Goal: Transaction & Acquisition: Purchase product/service

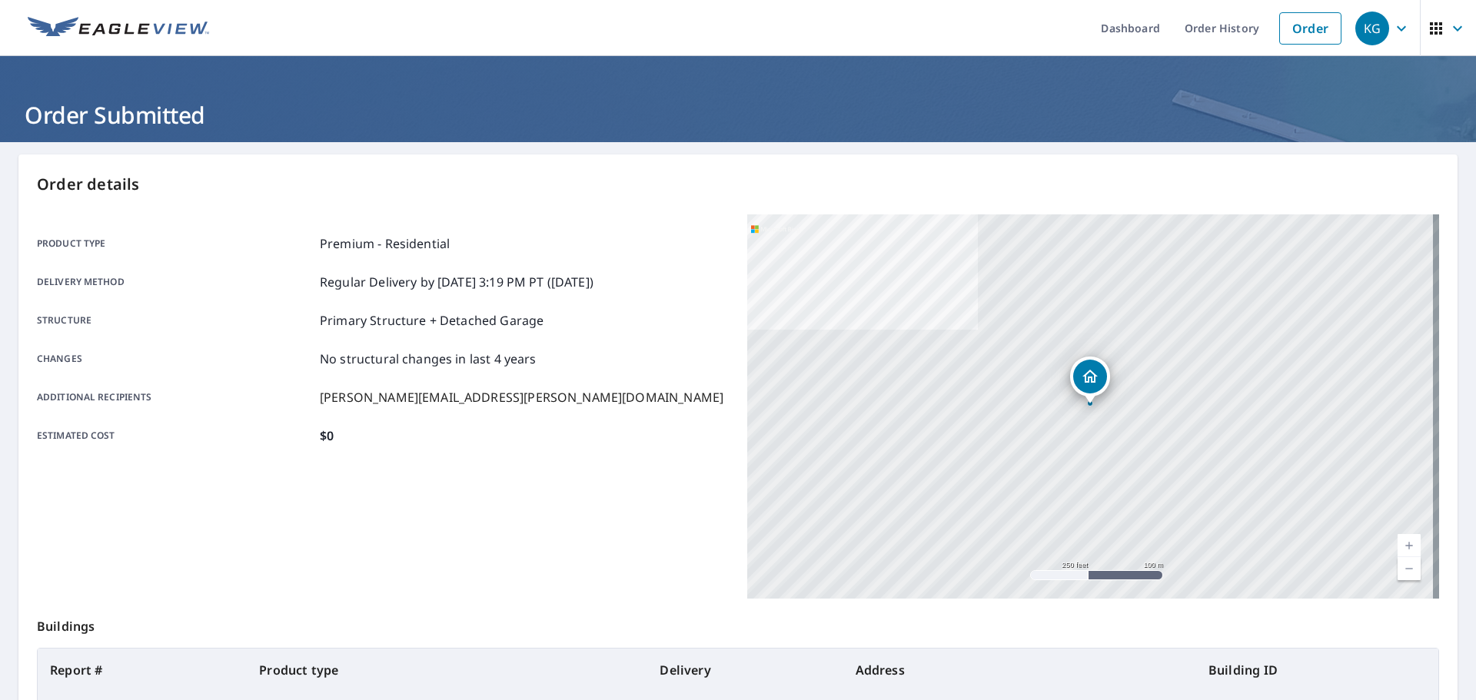
scroll to position [147, 0]
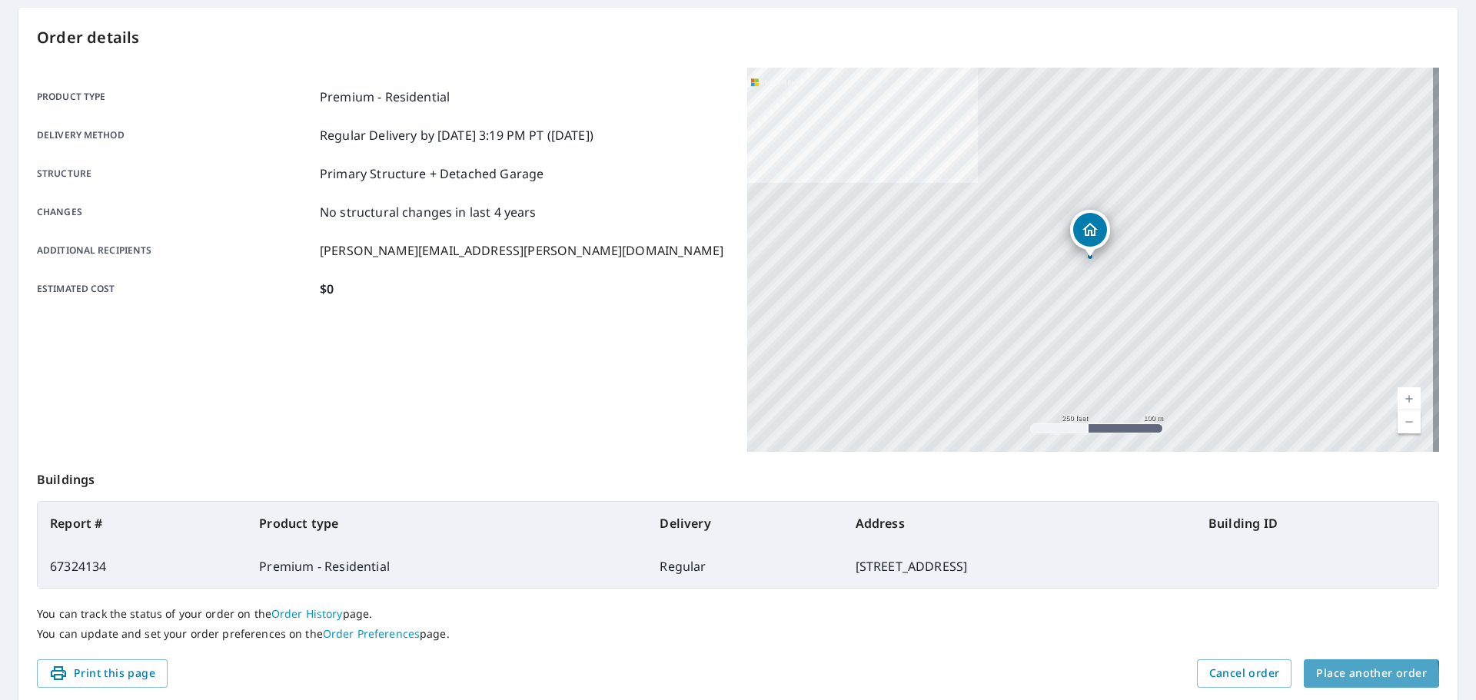
click at [1328, 676] on span "Place another order" at bounding box center [1371, 673] width 111 height 19
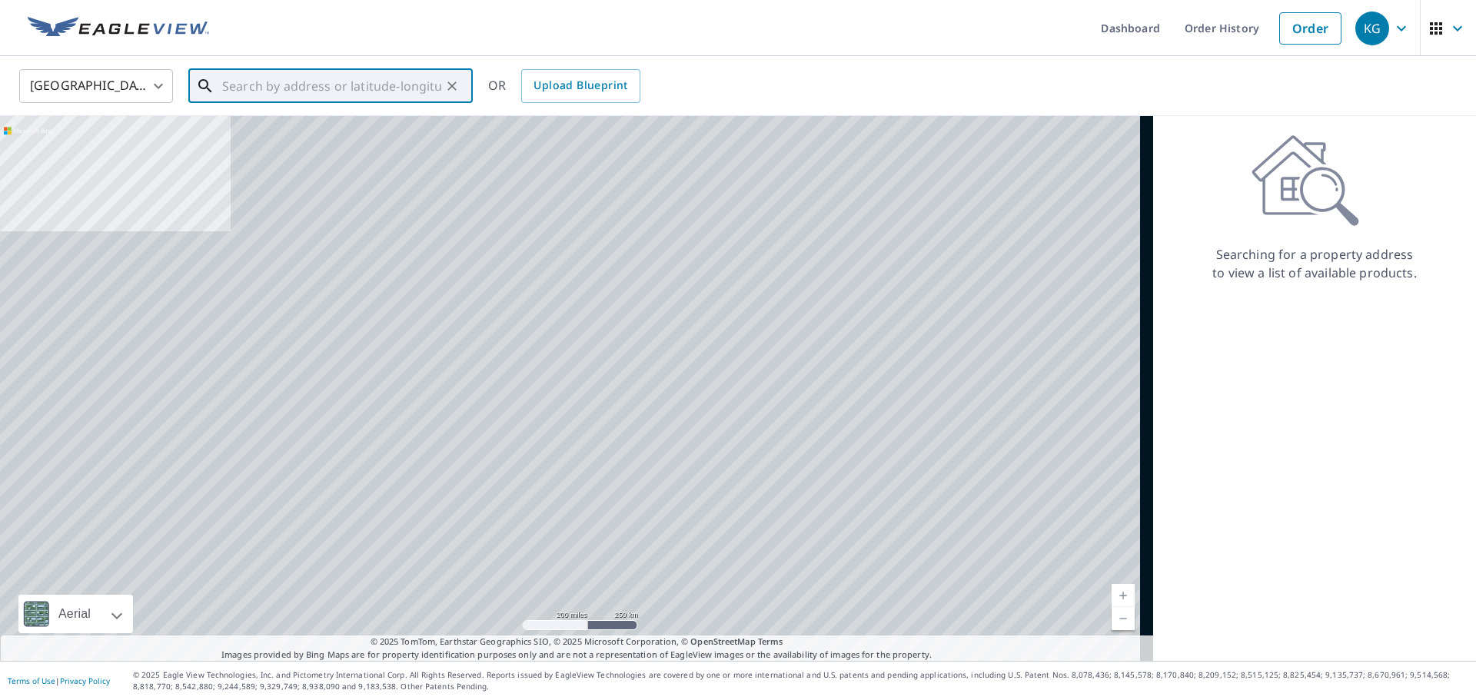
click at [251, 88] on input "text" at bounding box center [331, 86] width 219 height 43
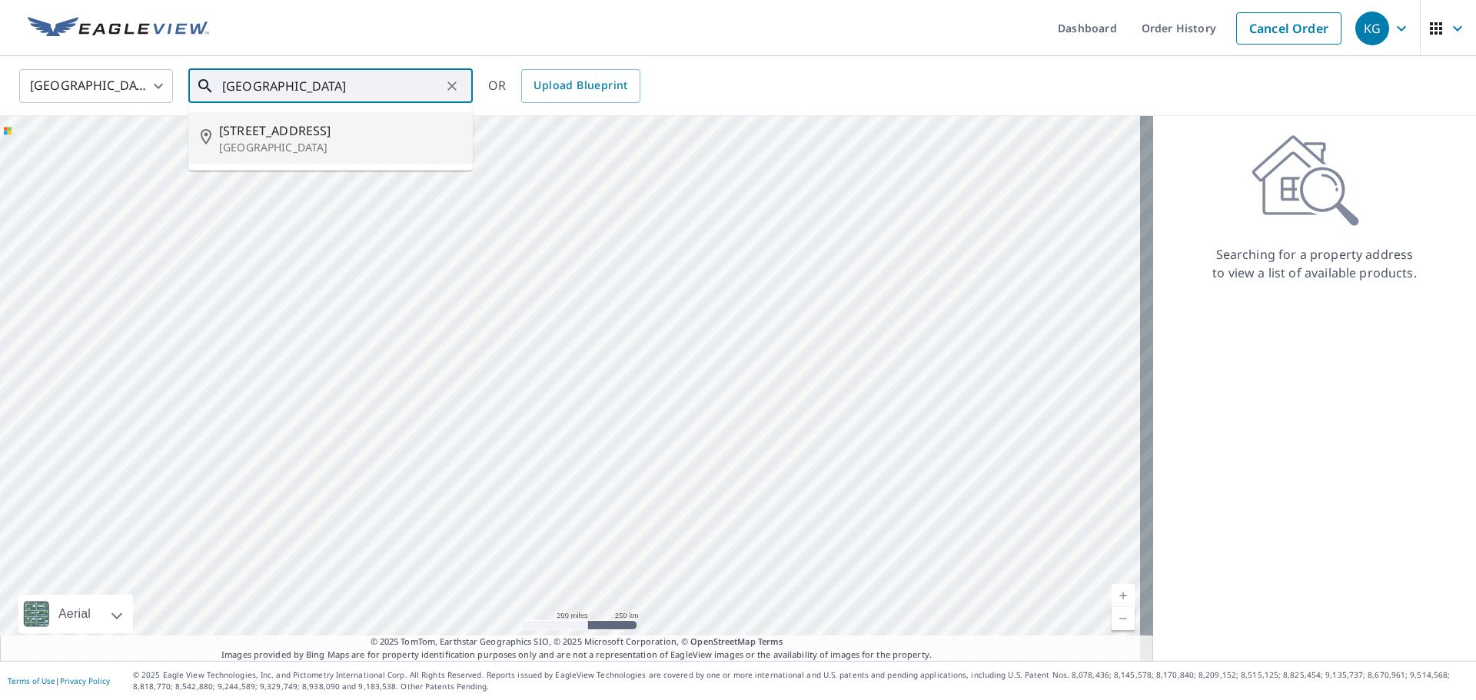
click at [277, 138] on span "[STREET_ADDRESS]" at bounding box center [339, 130] width 241 height 18
type input "[STREET_ADDRESS]"
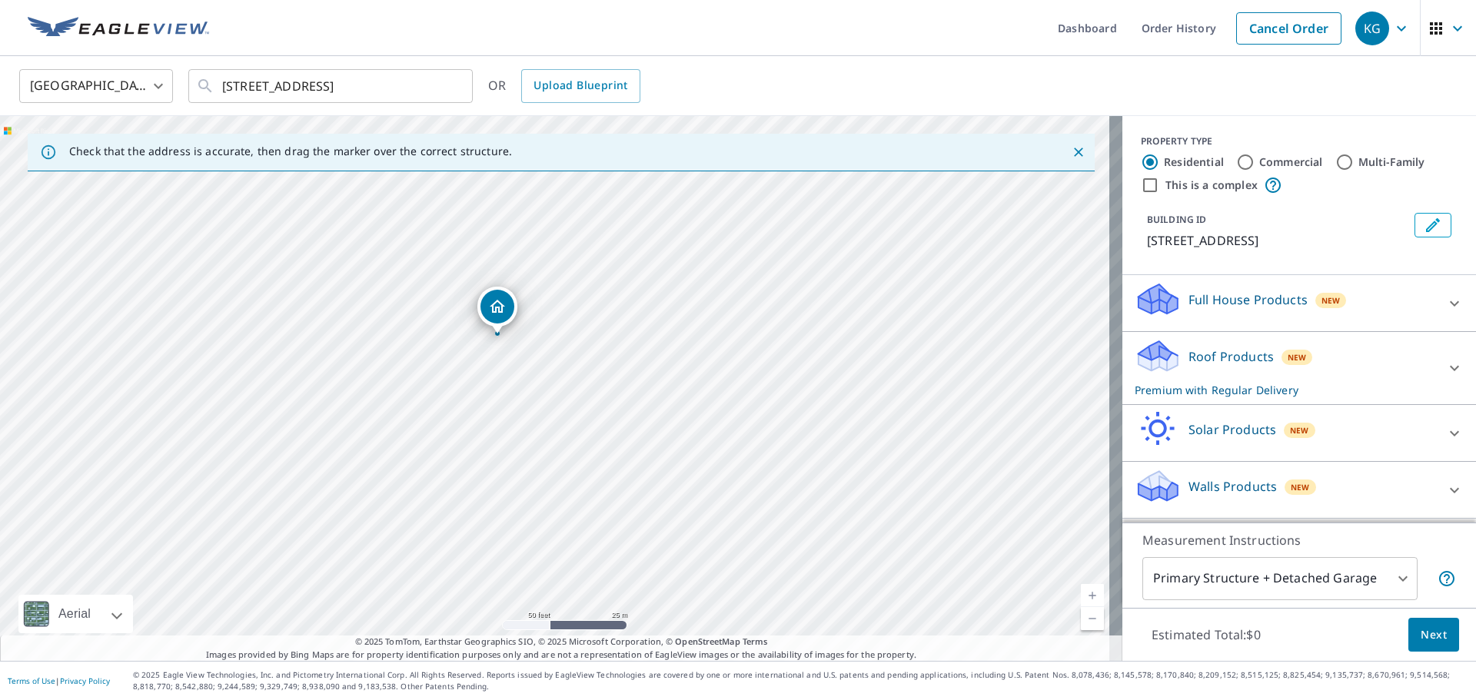
drag, startPoint x: 194, startPoint y: 297, endPoint x: 1008, endPoint y: 530, distance: 846.0
click at [1008, 530] on div "[STREET_ADDRESS]" at bounding box center [561, 388] width 1122 height 545
drag, startPoint x: 726, startPoint y: 447, endPoint x: 862, endPoint y: 507, distance: 148.4
click at [862, 507] on div "[STREET_ADDRESS]" at bounding box center [561, 388] width 1122 height 545
drag, startPoint x: 670, startPoint y: 414, endPoint x: 728, endPoint y: 460, distance: 73.8
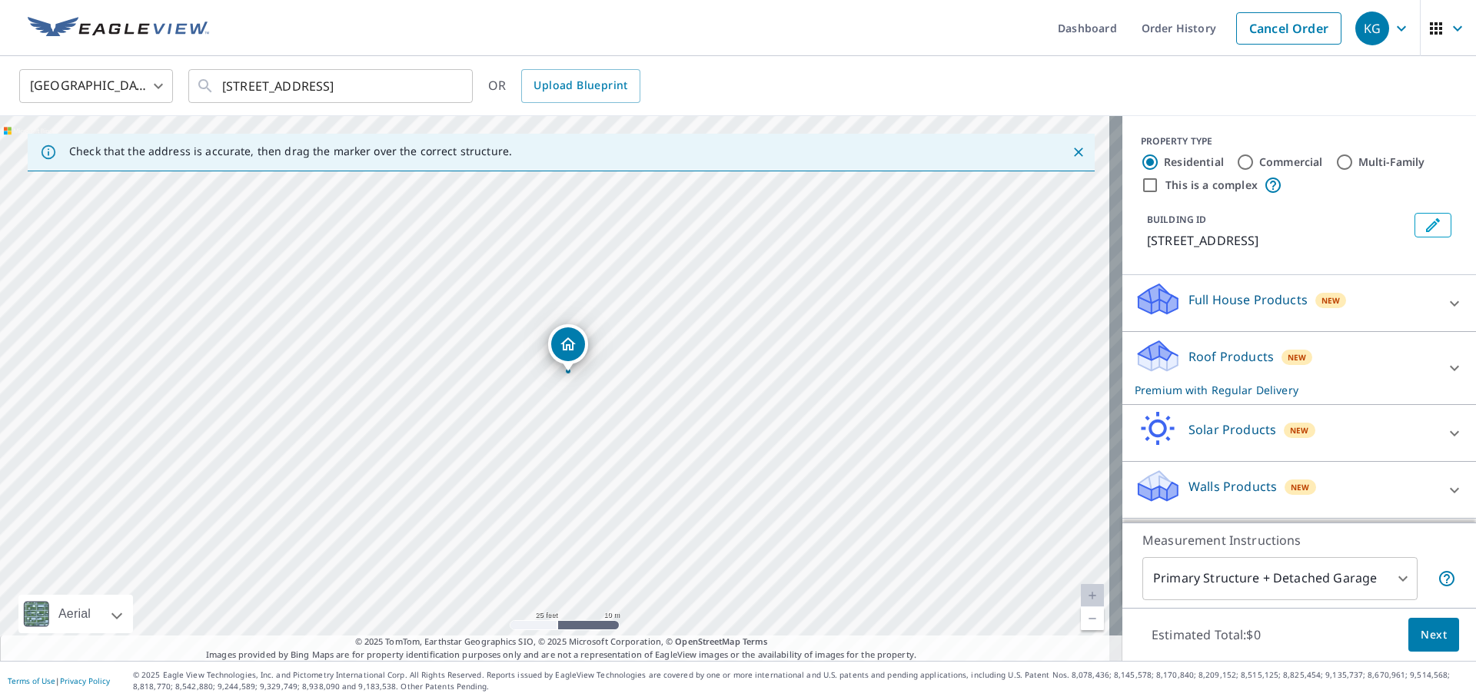
click at [728, 460] on div "[STREET_ADDRESS]" at bounding box center [561, 388] width 1122 height 545
click at [1421, 626] on span "Next" at bounding box center [1434, 635] width 26 height 19
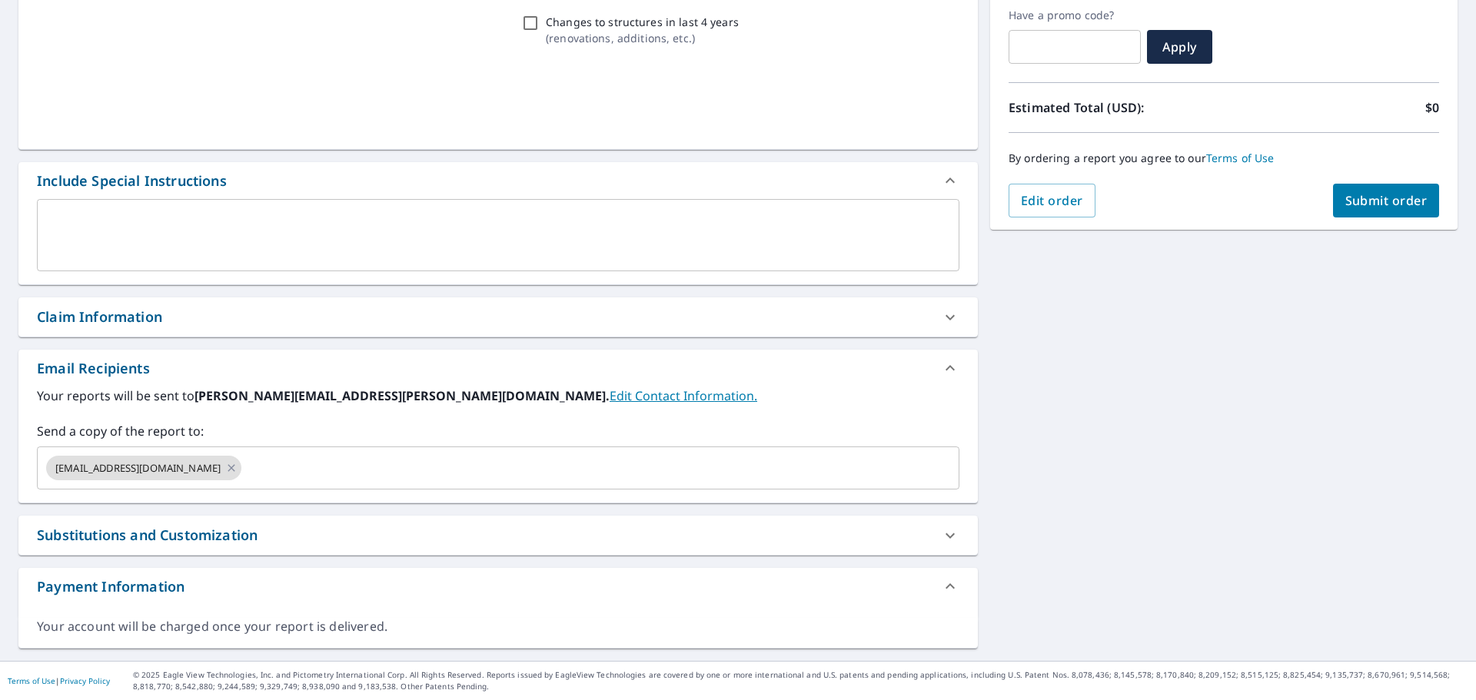
scroll to position [261, 0]
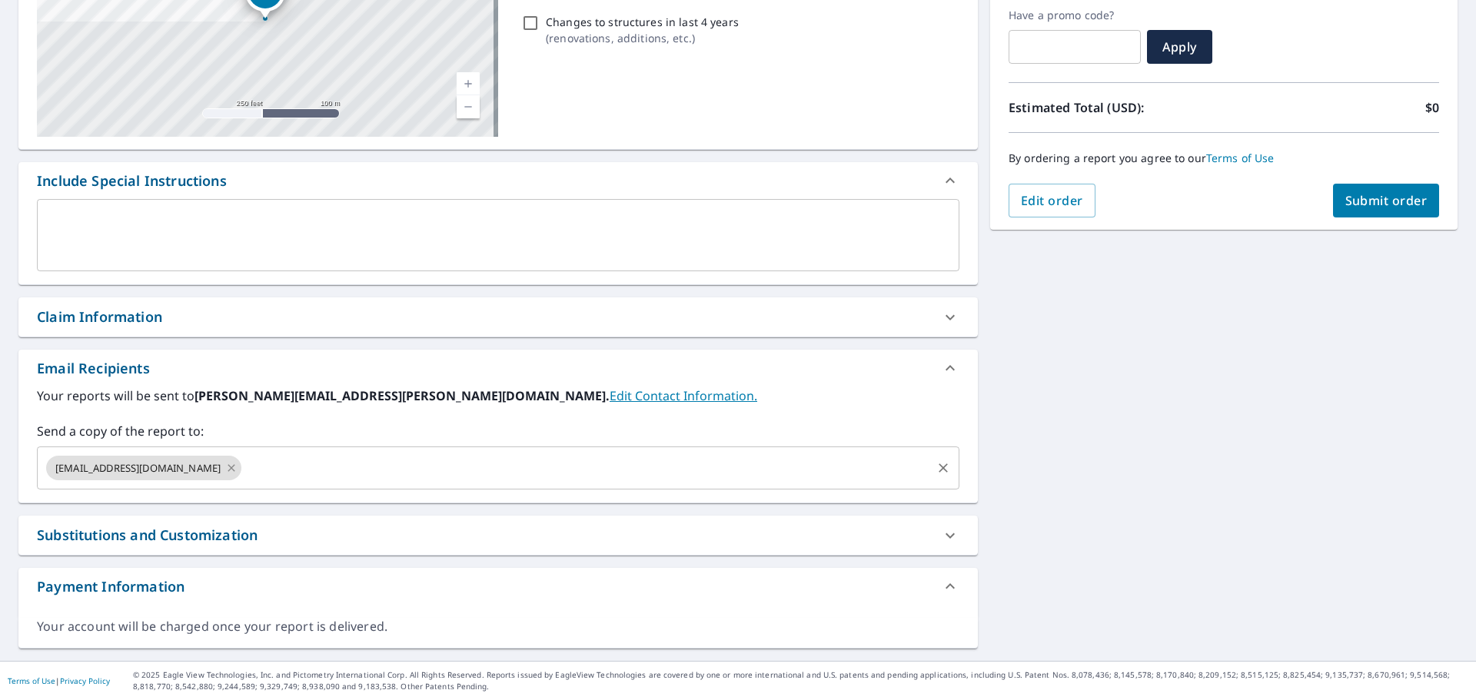
click at [225, 467] on icon at bounding box center [231, 468] width 12 height 17
click at [197, 467] on input "text" at bounding box center [487, 468] width 886 height 29
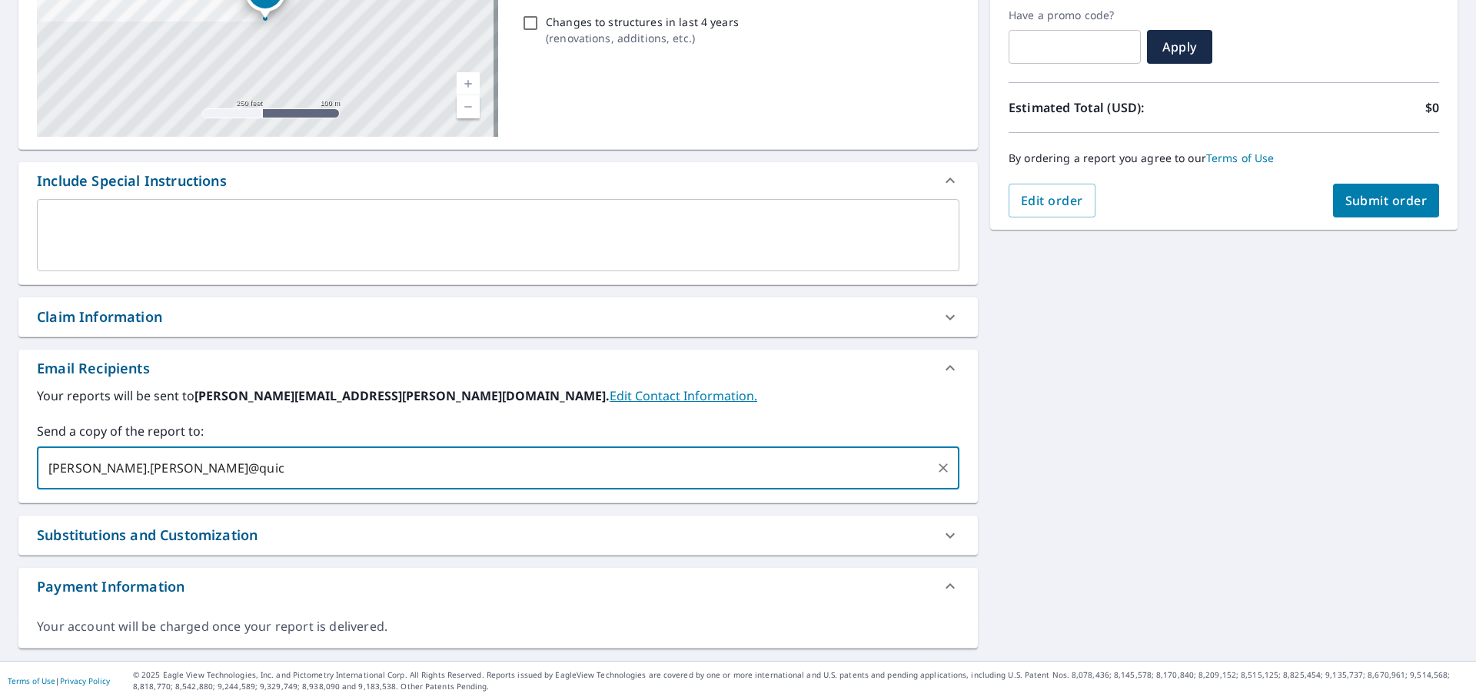
type input "[PERSON_NAME].[PERSON_NAME]@quick"
type input "[PERSON_NAME][EMAIL_ADDRESS][PERSON_NAME][DOMAIN_NAME]"
click at [1385, 466] on div "[STREET_ADDRESS] Aerial Road A standard road map Aerial A detailed look from ab…" at bounding box center [738, 271] width 1476 height 779
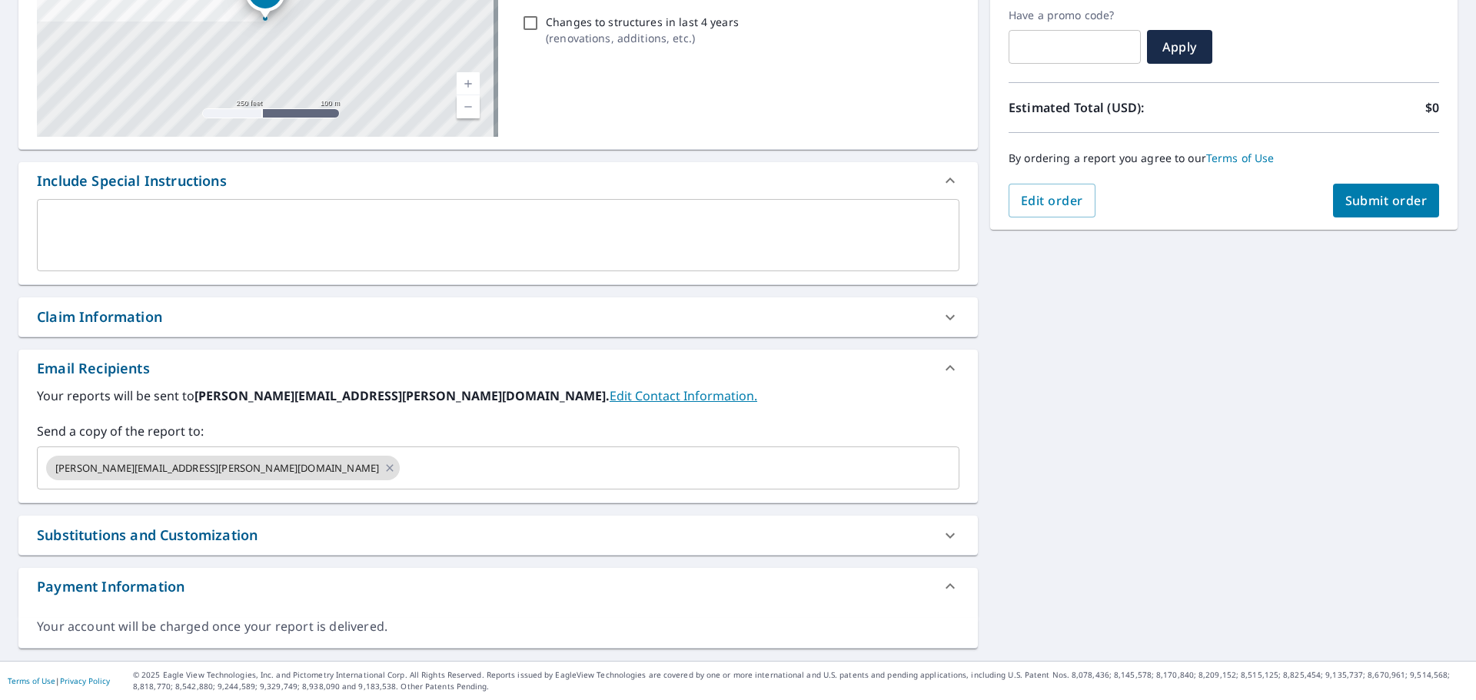
click at [1347, 205] on span "Submit order" at bounding box center [1386, 200] width 82 height 17
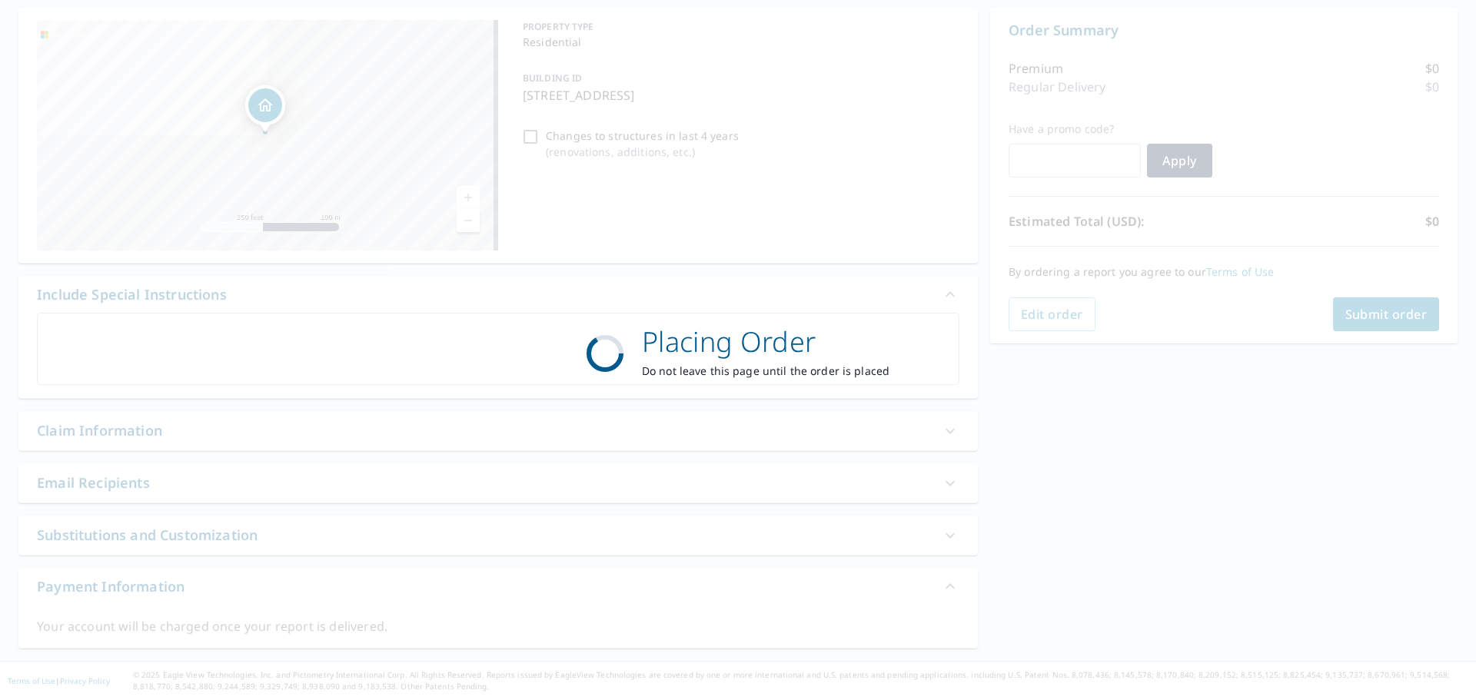
scroll to position [147, 0]
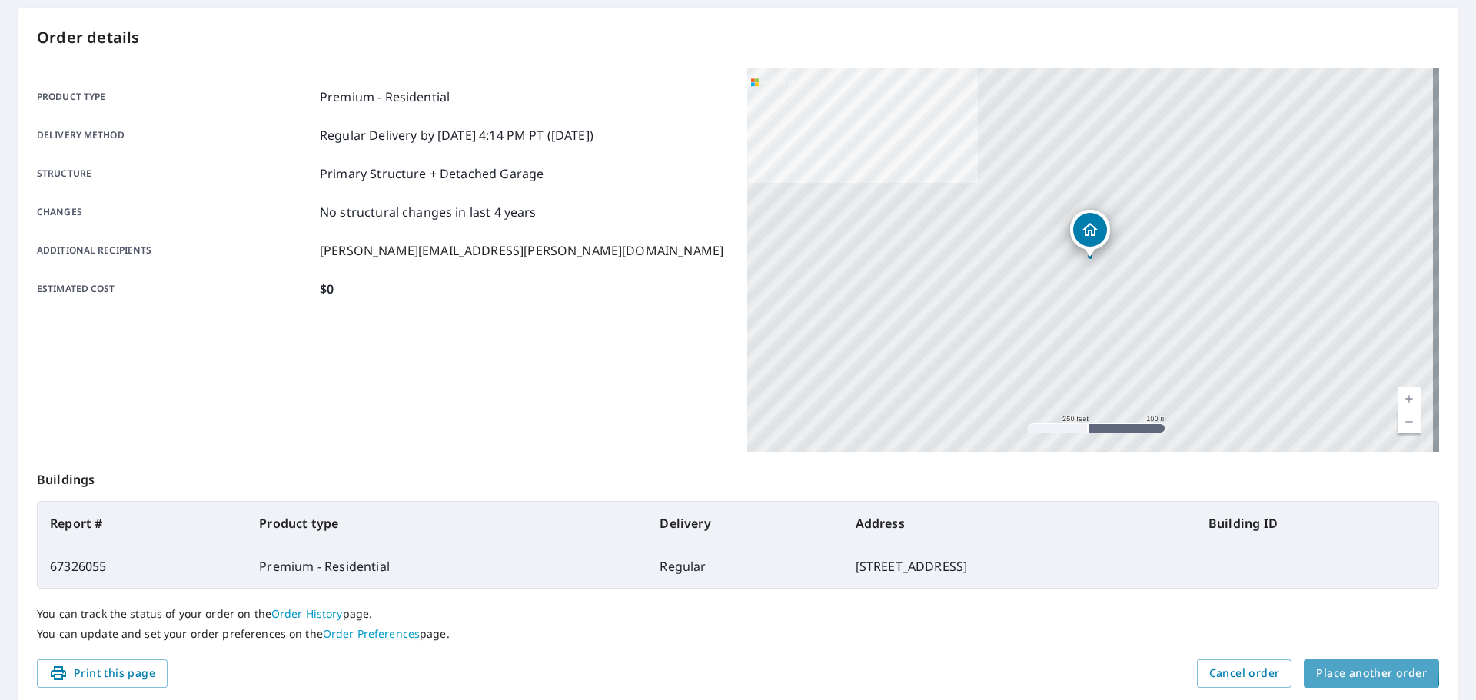
click at [1319, 667] on span "Place another order" at bounding box center [1371, 673] width 111 height 19
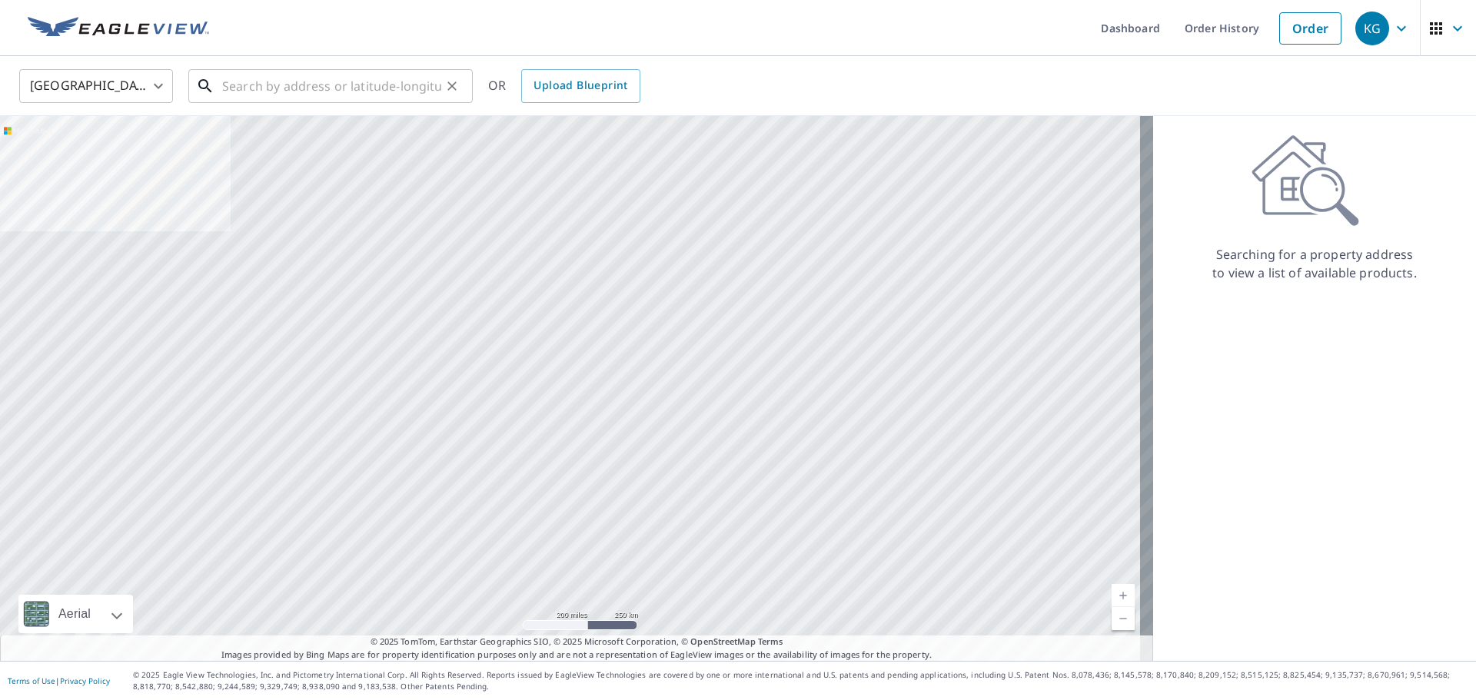
click at [341, 101] on input "text" at bounding box center [331, 86] width 219 height 43
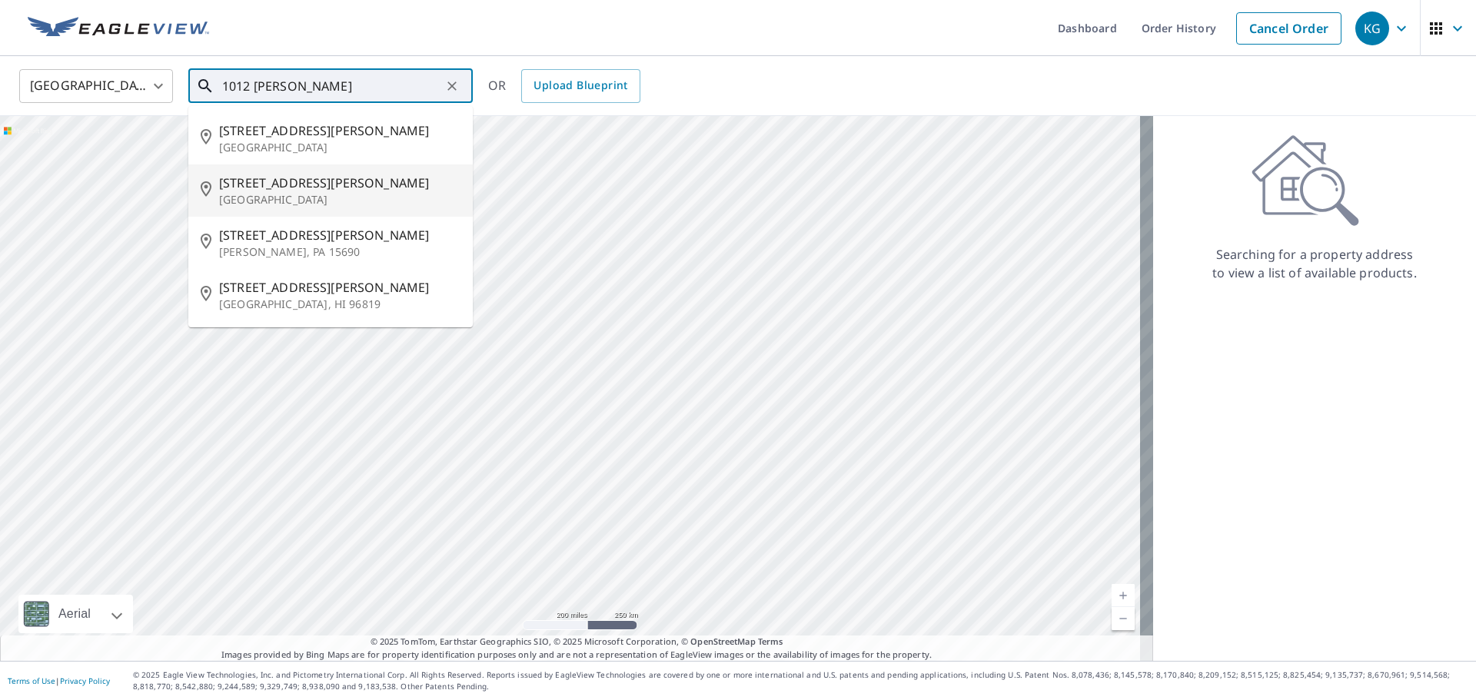
click at [309, 206] on p "[GEOGRAPHIC_DATA]" at bounding box center [339, 199] width 241 height 15
type input "[STREET_ADDRESS][PERSON_NAME]"
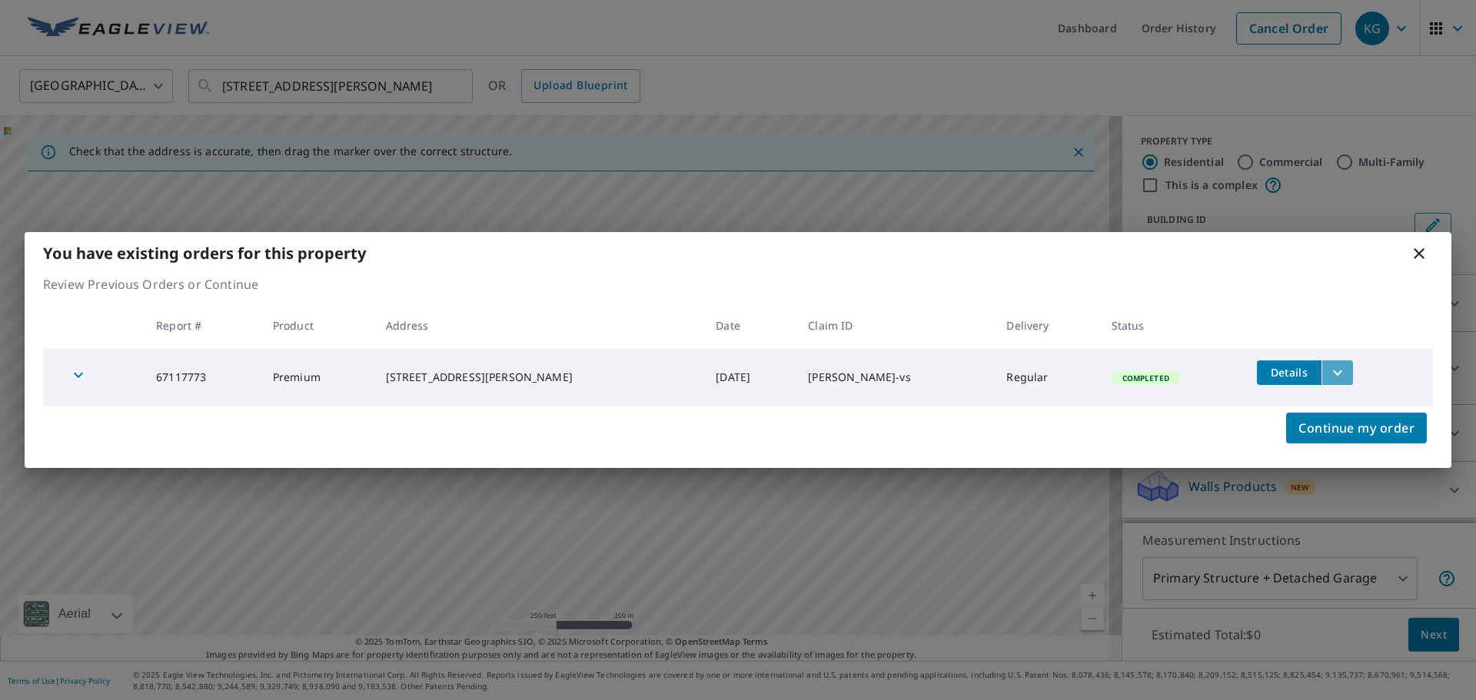
click at [1333, 374] on icon "filesDropdownBtn-67117773" at bounding box center [1337, 372] width 9 height 5
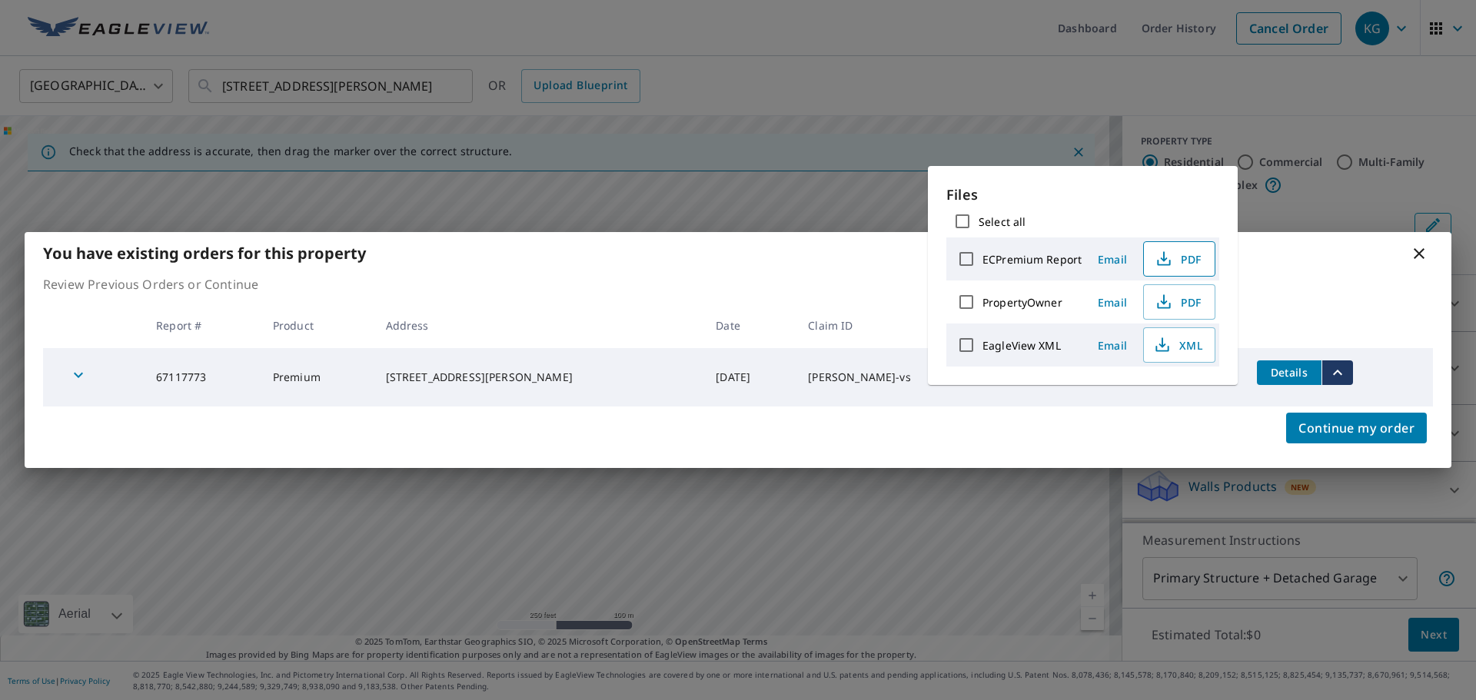
click at [1163, 261] on icon "button" at bounding box center [1163, 256] width 7 height 10
click at [1419, 256] on icon at bounding box center [1419, 253] width 18 height 18
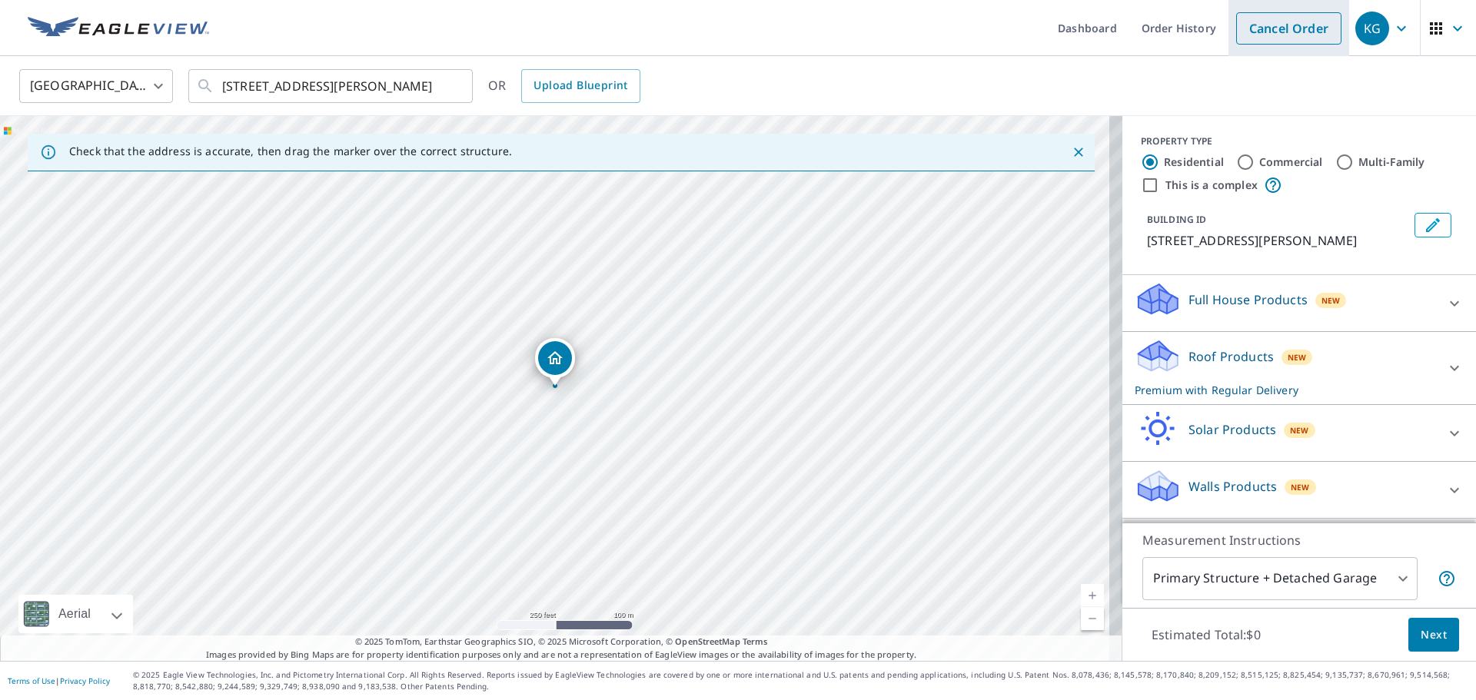
click at [1286, 38] on link "Cancel Order" at bounding box center [1288, 28] width 105 height 32
